Goal: Navigation & Orientation: Find specific page/section

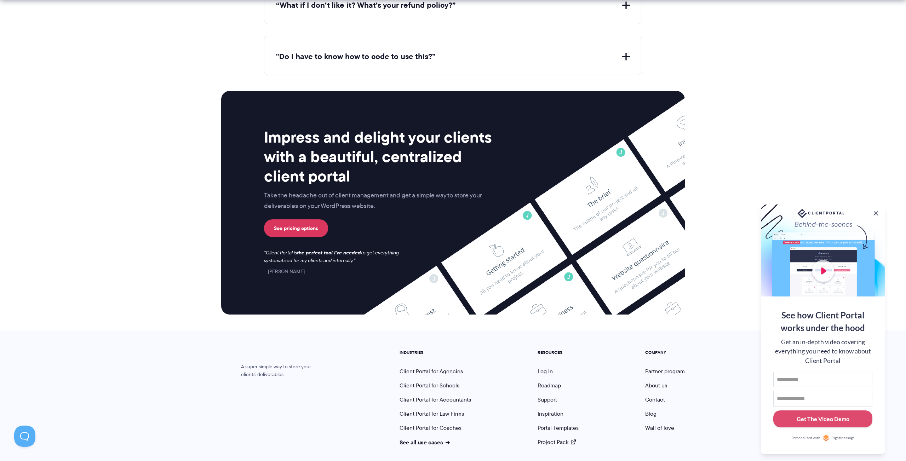
scroll to position [2788, 0]
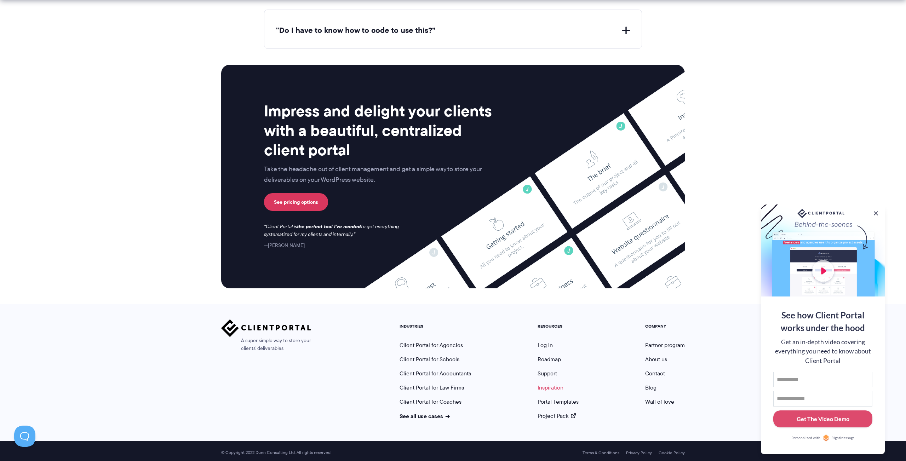
click at [551, 387] on link "Inspiration" at bounding box center [550, 388] width 26 height 8
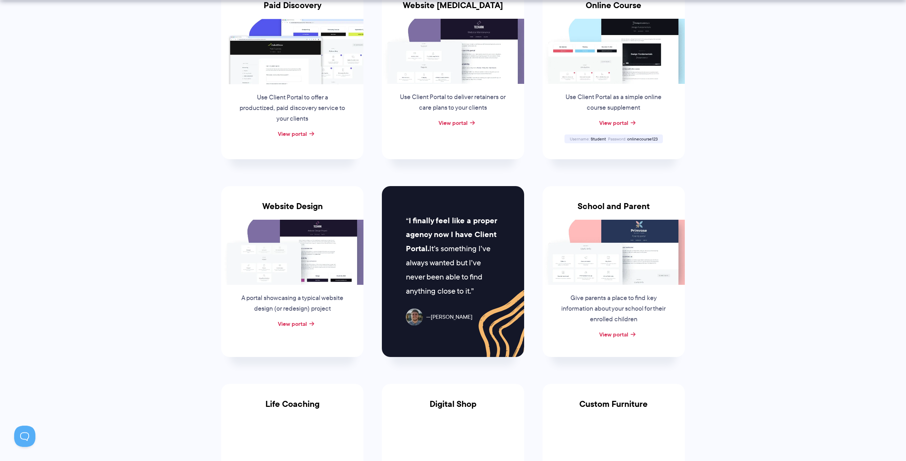
scroll to position [204, 0]
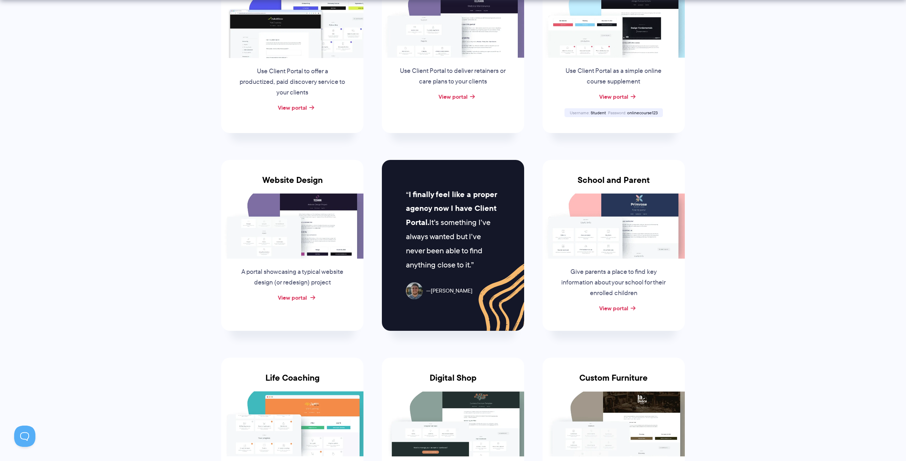
click at [295, 295] on link "View portal" at bounding box center [292, 297] width 29 height 8
